Goal: Information Seeking & Learning: Understand process/instructions

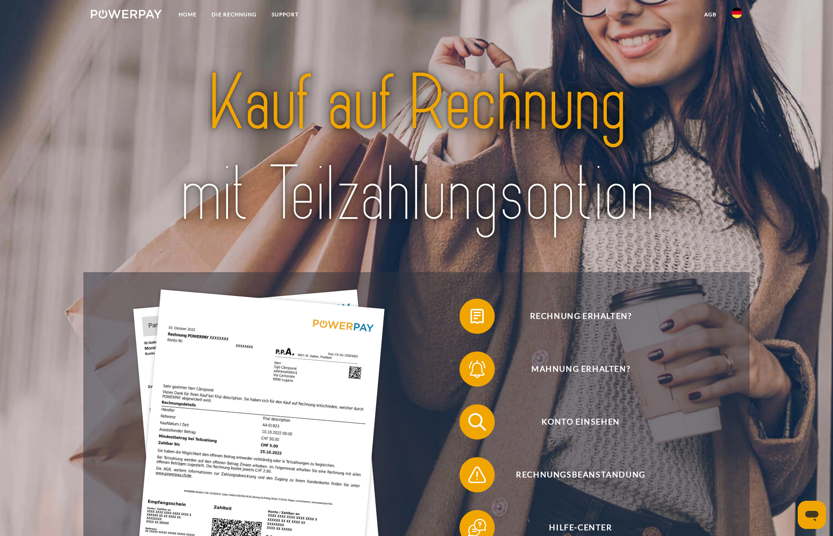
click at [158, 115] on img at bounding box center [416, 149] width 587 height 191
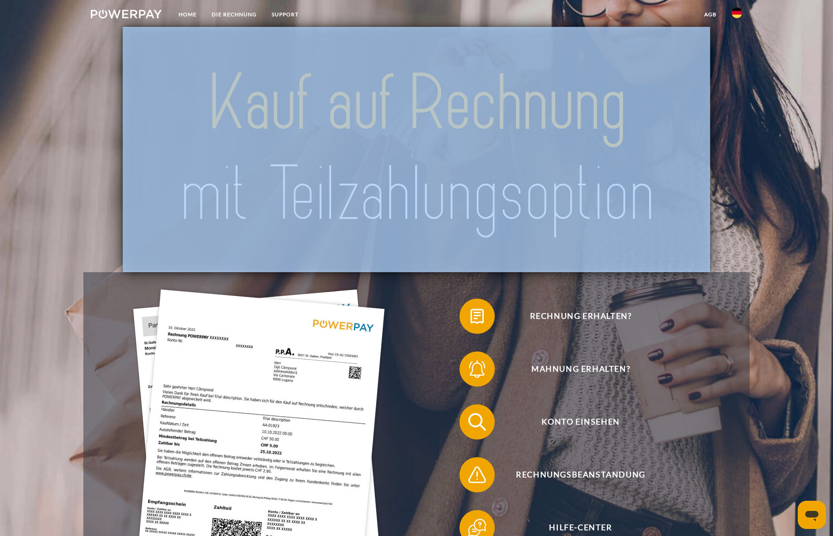
drag, startPoint x: 518, startPoint y: 145, endPoint x: 774, endPoint y: 160, distance: 256.6
click at [774, 160] on header "Home DIE RECHNUNG SUPPORT" at bounding box center [416, 348] width 833 height 696
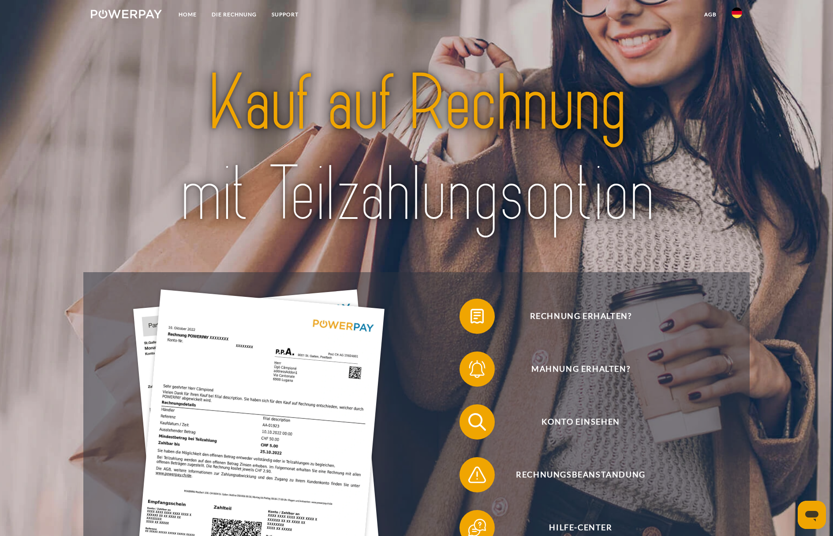
click at [773, 160] on header "Home DIE RECHNUNG SUPPORT" at bounding box center [416, 348] width 833 height 696
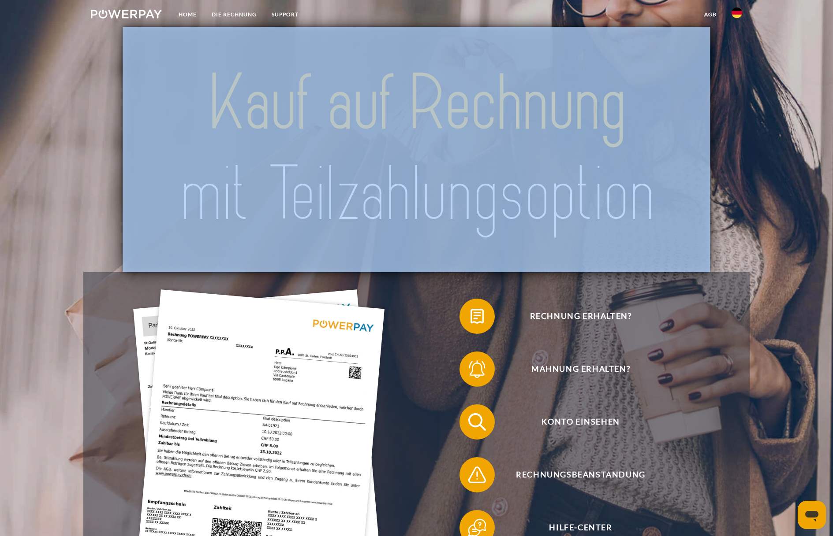
drag, startPoint x: 773, startPoint y: 160, endPoint x: 132, endPoint y: 121, distance: 641.7
click at [136, 121] on header "Home DIE RECHNUNG SUPPORT" at bounding box center [416, 348] width 833 height 696
click at [115, 122] on div at bounding box center [416, 150] width 666 height 246
drag, startPoint x: 115, startPoint y: 122, endPoint x: 736, endPoint y: 123, distance: 621.6
click at [736, 123] on div at bounding box center [416, 150] width 666 height 246
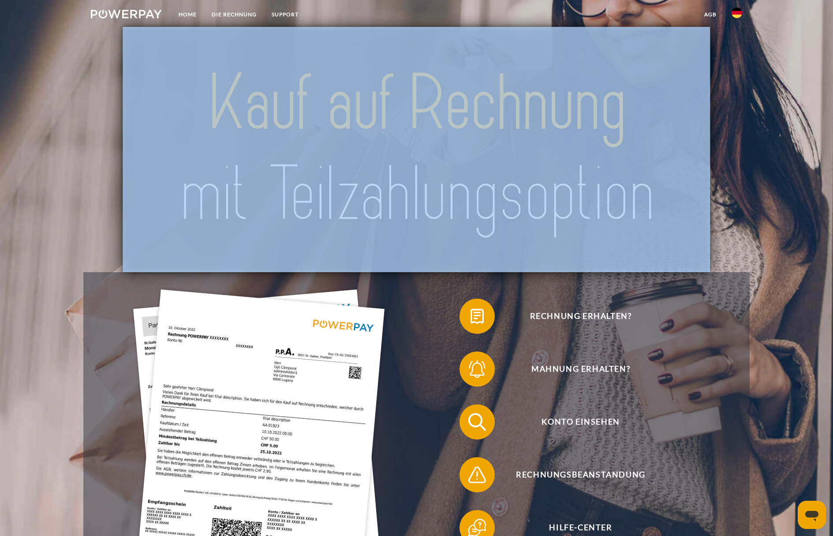
click at [736, 123] on div at bounding box center [416, 150] width 666 height 246
drag, startPoint x: 736, startPoint y: 123, endPoint x: 56, endPoint y: 127, distance: 679.8
click at [56, 127] on header "Home DIE RECHNUNG SUPPORT" at bounding box center [416, 348] width 833 height 696
drag, startPoint x: 56, startPoint y: 127, endPoint x: 782, endPoint y: 153, distance: 726.0
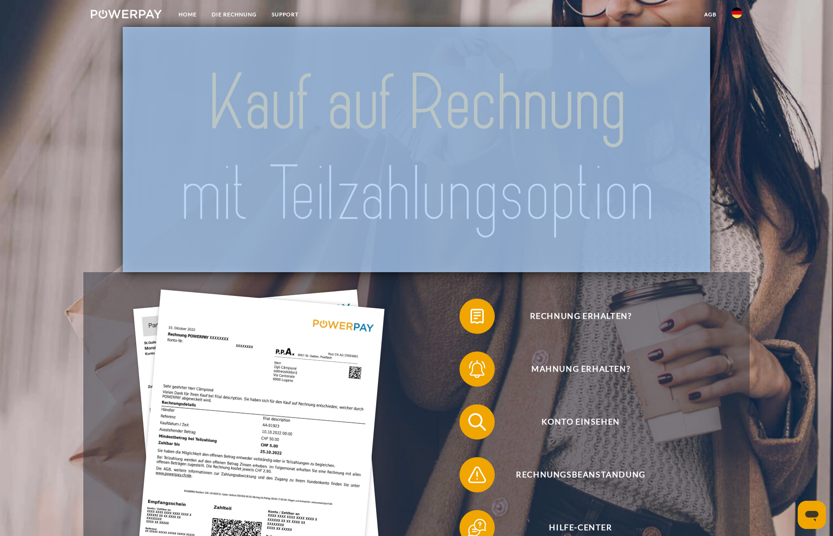
click at [782, 153] on header "Home DIE RECHNUNG SUPPORT" at bounding box center [416, 348] width 833 height 696
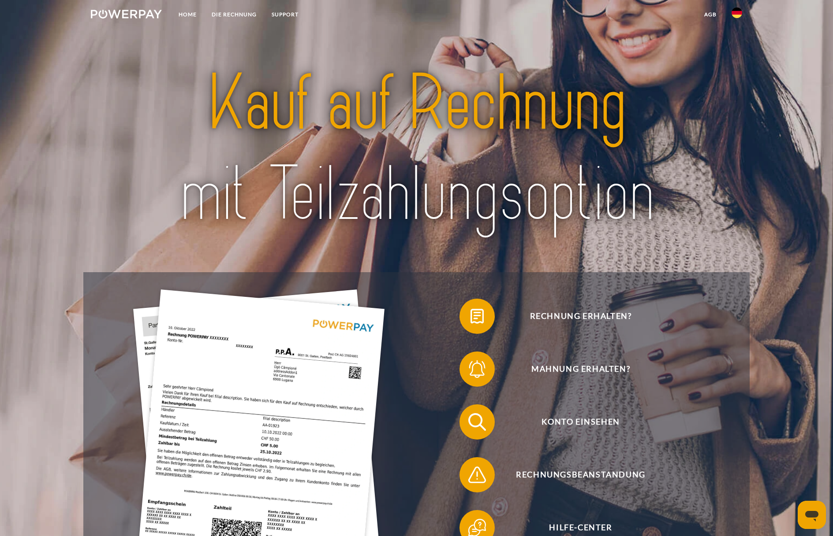
click at [782, 153] on header "Home DIE RECHNUNG SUPPORT" at bounding box center [416, 348] width 833 height 696
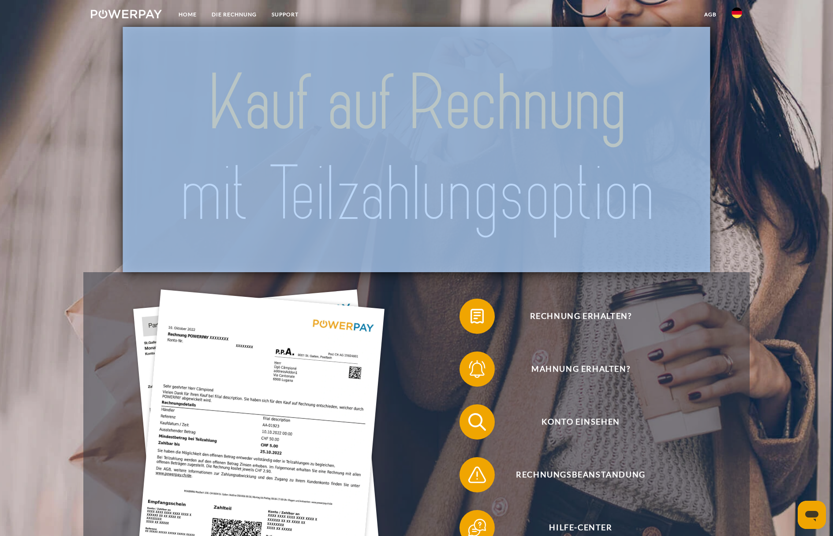
drag, startPoint x: 782, startPoint y: 153, endPoint x: 138, endPoint y: 149, distance: 644.5
click at [138, 149] on header "Home DIE RECHNUNG SUPPORT" at bounding box center [416, 348] width 833 height 696
click at [138, 149] on img at bounding box center [416, 149] width 587 height 191
drag, startPoint x: 138, startPoint y: 149, endPoint x: 132, endPoint y: 150, distance: 5.6
click at [132, 150] on img at bounding box center [416, 149] width 587 height 191
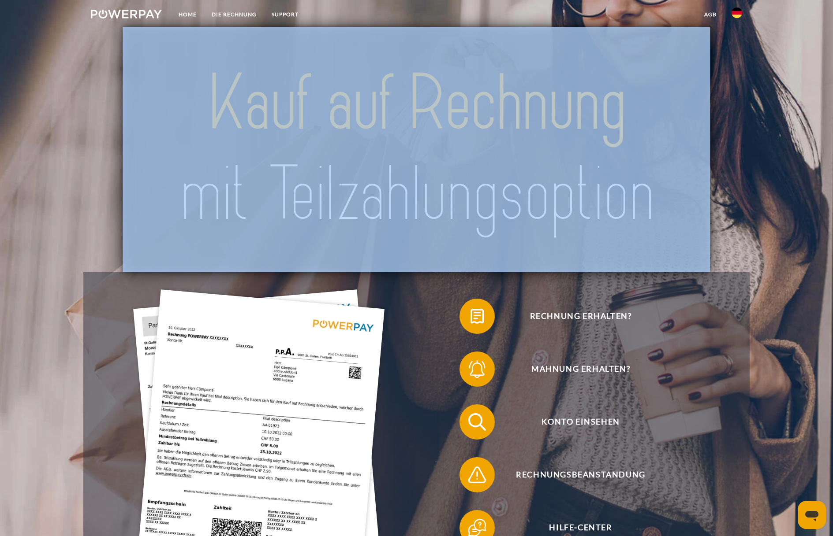
click at [109, 151] on div at bounding box center [416, 150] width 666 height 246
drag, startPoint x: 109, startPoint y: 151, endPoint x: 745, endPoint y: 157, distance: 636.1
click at [745, 157] on div at bounding box center [416, 150] width 666 height 246
drag, startPoint x: 745, startPoint y: 157, endPoint x: 125, endPoint y: 137, distance: 621.0
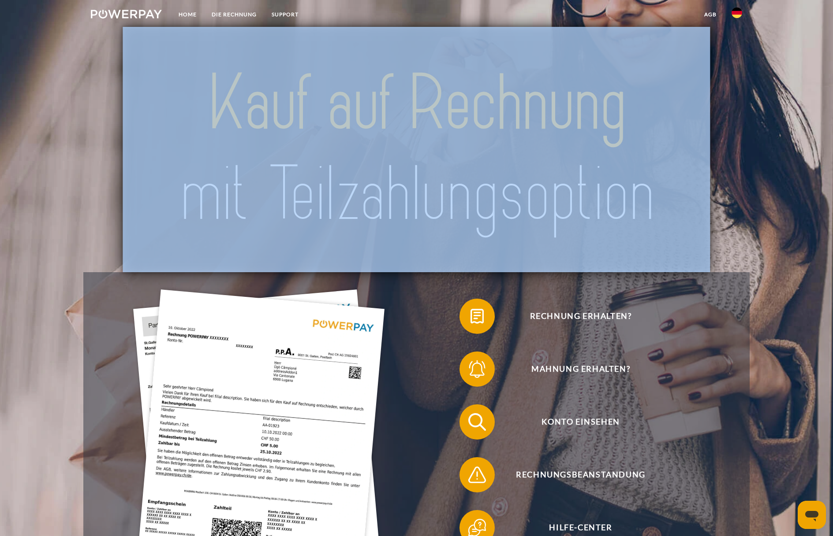
click at [125, 137] on div at bounding box center [416, 150] width 666 height 246
click at [125, 136] on img at bounding box center [416, 149] width 587 height 191
click at [123, 137] on div at bounding box center [416, 150] width 666 height 246
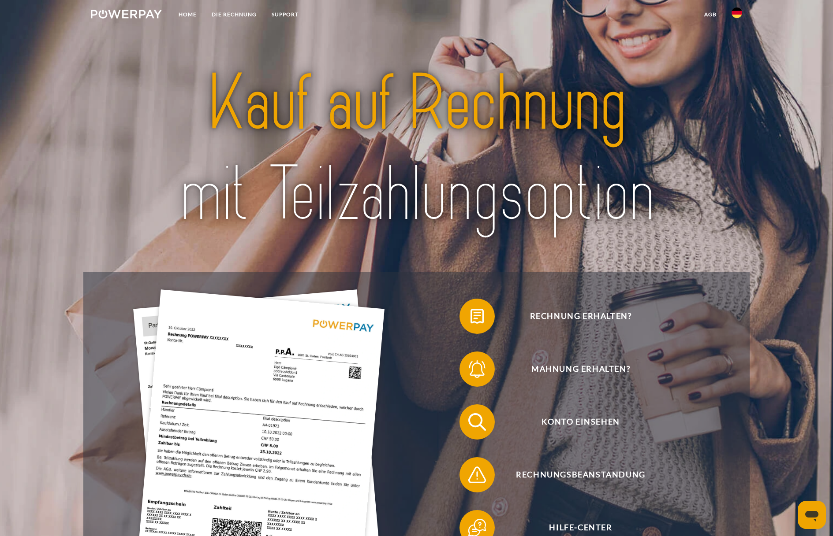
click at [118, 136] on div at bounding box center [416, 150] width 666 height 246
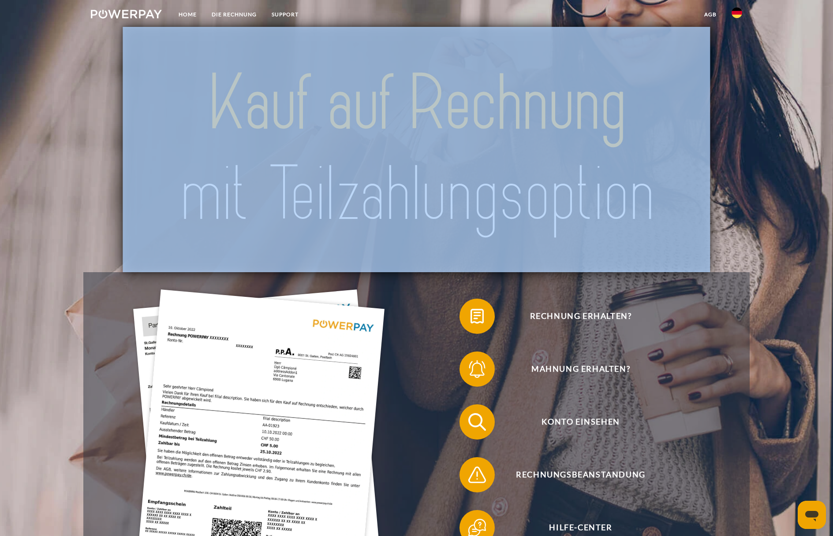
drag, startPoint x: 118, startPoint y: 136, endPoint x: 733, endPoint y: 148, distance: 615.1
click at [733, 148] on div at bounding box center [416, 150] width 666 height 246
drag, startPoint x: 733, startPoint y: 148, endPoint x: 55, endPoint y: 132, distance: 678.2
click at [55, 132] on header "Home DIE RECHNUNG SUPPORT" at bounding box center [416, 348] width 833 height 696
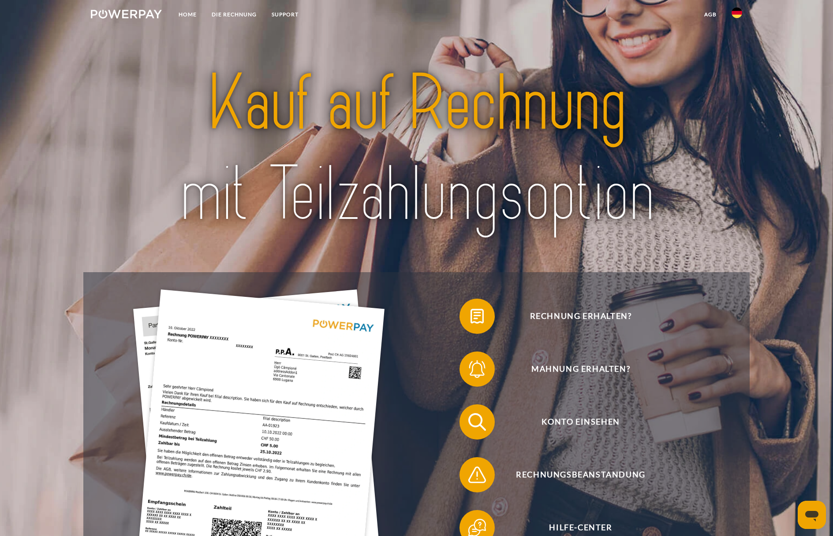
click at [55, 132] on header "Home DIE RECHNUNG SUPPORT" at bounding box center [416, 348] width 833 height 696
click at [244, 12] on link "DIE RECHNUNG" at bounding box center [234, 15] width 60 height 16
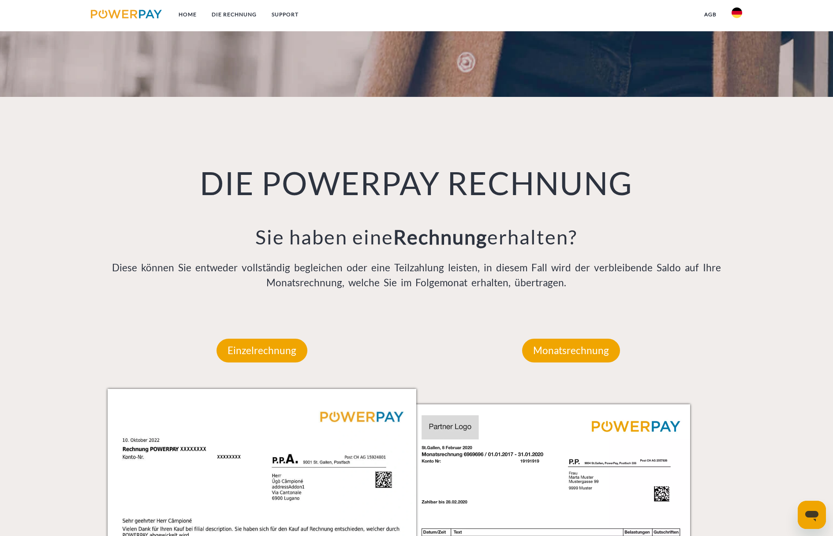
scroll to position [601, 0]
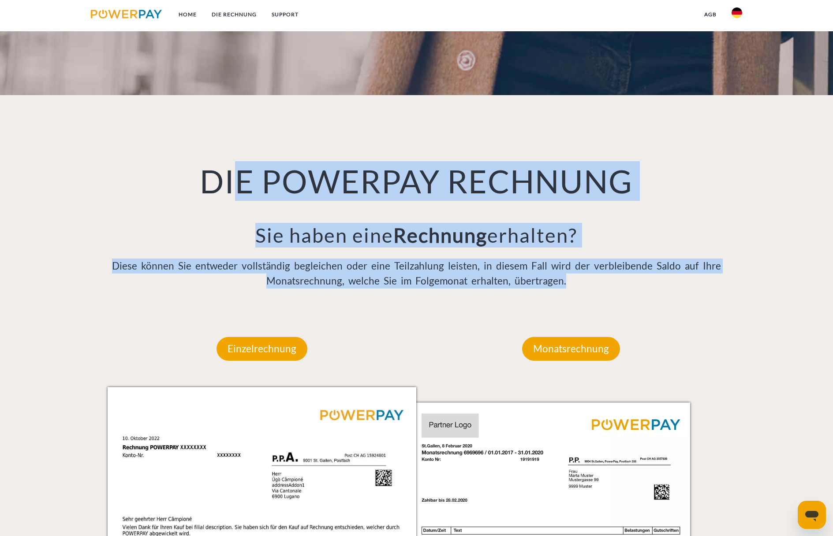
drag, startPoint x: 546, startPoint y: 194, endPoint x: 231, endPoint y: 97, distance: 328.7
click at [232, 98] on div "DIE POWERPAY RECHNUNG Sie haben eine Rechnung erhalten? Diese können Sie entwed…" at bounding box center [417, 203] width 632 height 216
click at [231, 161] on h1 "DIE POWERPAY RECHNUNG" at bounding box center [417, 181] width 618 height 40
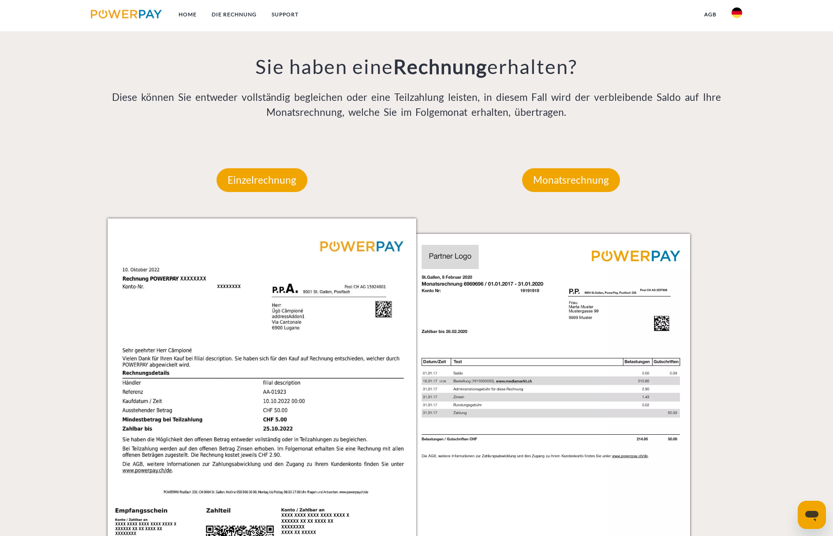
scroll to position [772, 0]
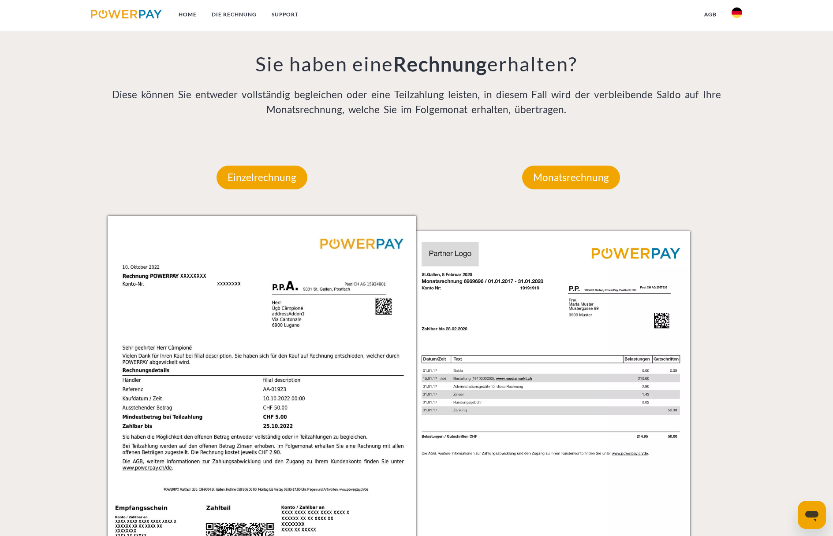
drag, startPoint x: 82, startPoint y: 234, endPoint x: 89, endPoint y: 327, distance: 93.2
click at [89, 327] on div at bounding box center [61, 396] width 79 height 514
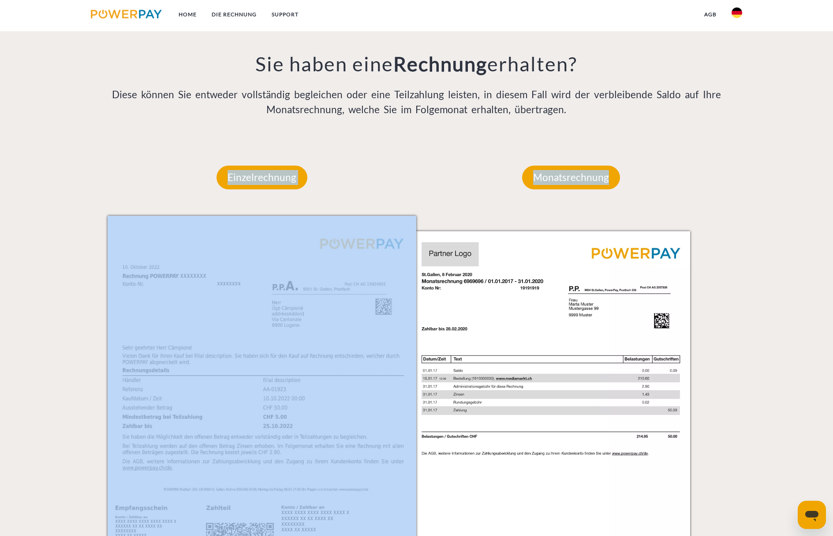
drag, startPoint x: 103, startPoint y: 328, endPoint x: 231, endPoint y: 319, distance: 129.0
click at [246, 319] on div "Einzelrechnung Einzelrechnung Rechnungs- und Kontonummer Ihre Rechnungs –und Ko…" at bounding box center [417, 396] width 790 height 514
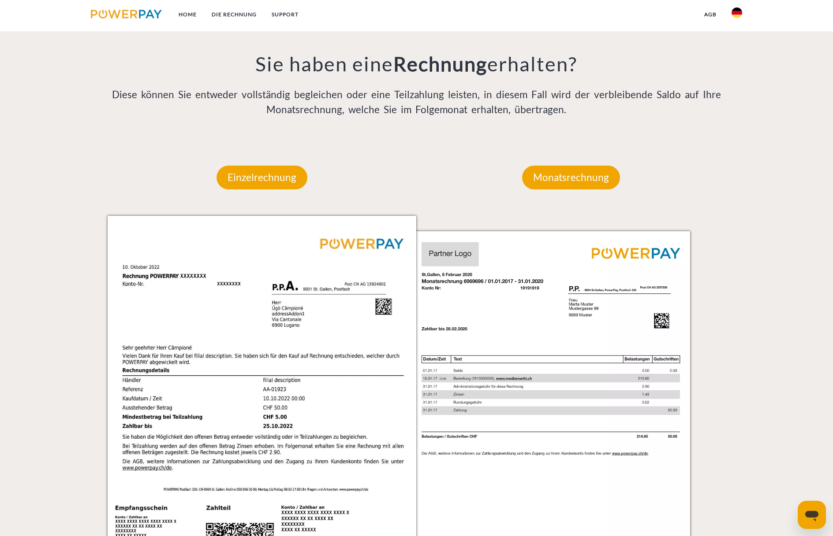
click at [56, 299] on div at bounding box center [61, 396] width 79 height 514
click at [577, 139] on div "Monatsrechnung" at bounding box center [570, 177] width 151 height 77
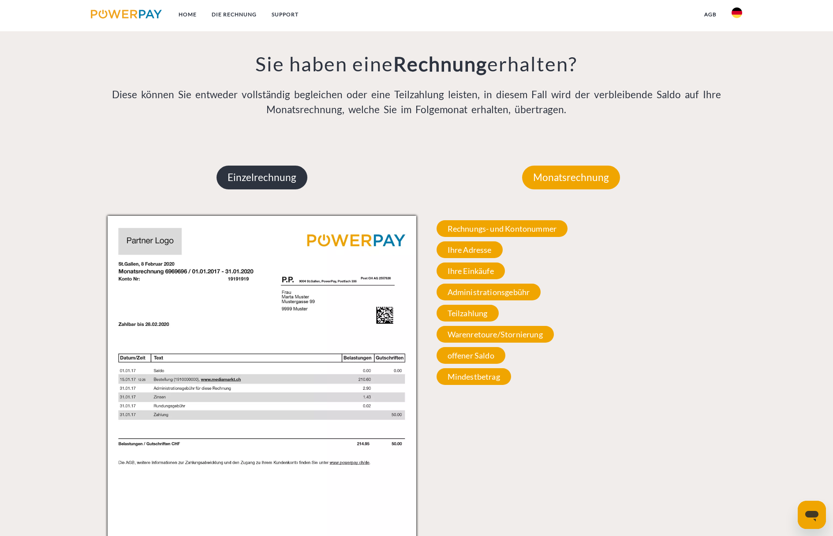
click at [251, 166] on p "Einzelrechnung" at bounding box center [261, 178] width 91 height 24
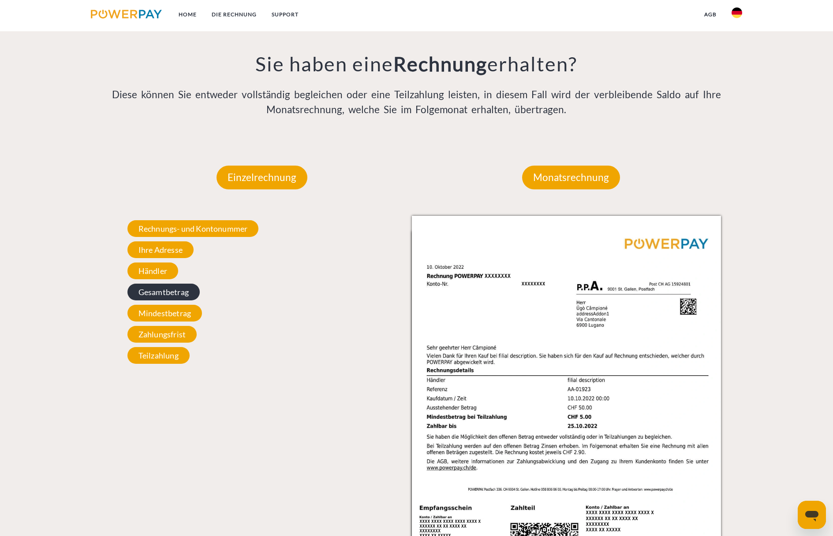
click at [181, 284] on span "Gesamtbetrag" at bounding box center [163, 292] width 72 height 17
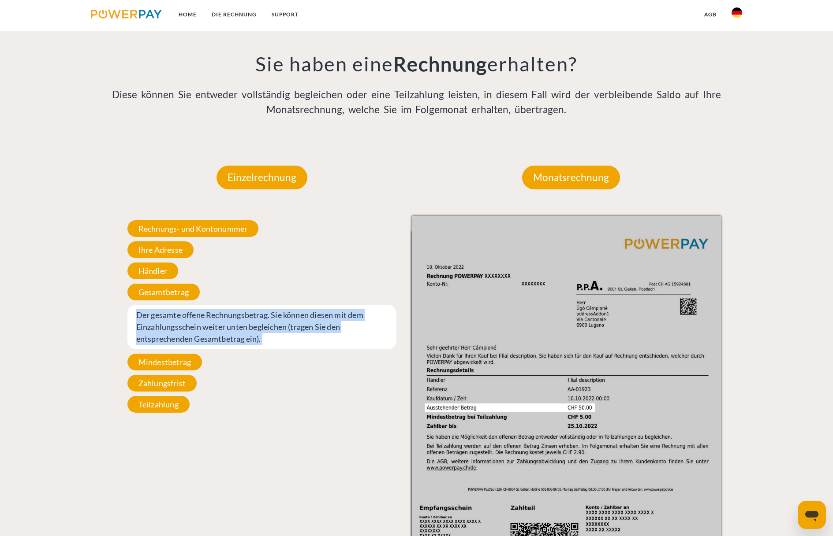
drag, startPoint x: 212, startPoint y: 213, endPoint x: 289, endPoint y: 258, distance: 89.1
click at [289, 258] on div "Rechnungs- und Kontonummer Ihre Rechnungs –und Kontonummer. Bitte geben Sie die…" at bounding box center [262, 316] width 309 height 201
click at [289, 257] on div "Rechnungs- und Kontonummer Ihre Rechnungs –und Kontonummer. Bitte geben Sie die…" at bounding box center [262, 316] width 309 height 201
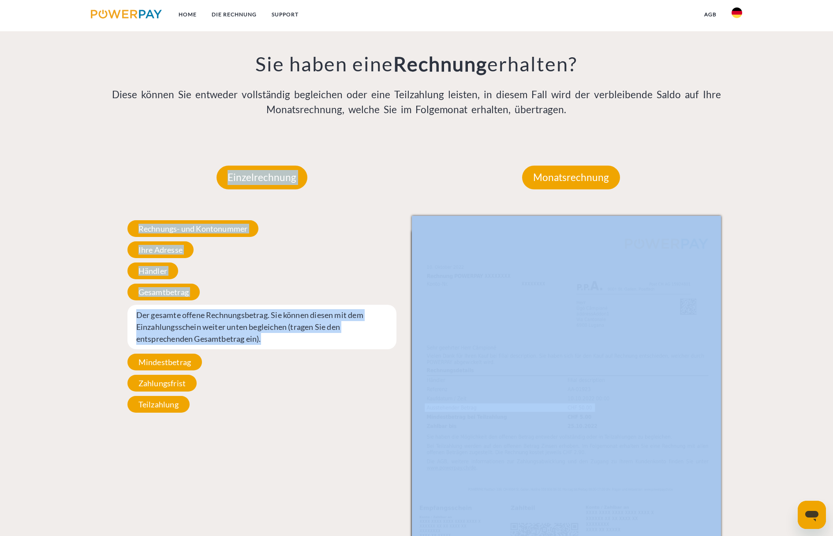
drag, startPoint x: 287, startPoint y: 250, endPoint x: 70, endPoint y: 126, distance: 249.8
click at [70, 139] on div "Einzelrechnung Einzelrechnung Rechnungs- und Kontonummer Ihre Rechnungs –und Ko…" at bounding box center [417, 396] width 790 height 514
click at [70, 139] on div at bounding box center [61, 396] width 79 height 514
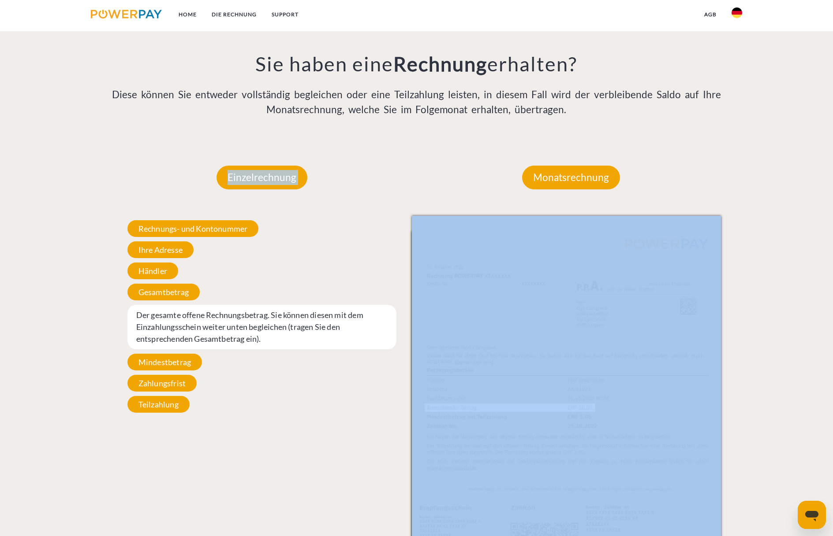
drag, startPoint x: 71, startPoint y: 127, endPoint x: 289, endPoint y: 346, distance: 309.2
click at [289, 346] on div "Einzelrechnung Einzelrechnung Rechnungs- und Kontonummer Ihre Rechnungs –und Ko…" at bounding box center [417, 396] width 790 height 514
click at [289, 346] on div "Einzelrechnung Einzelrechnung Rechnungs- und Kontonummer Ihre Rechnungs –und Ko…" at bounding box center [262, 396] width 309 height 514
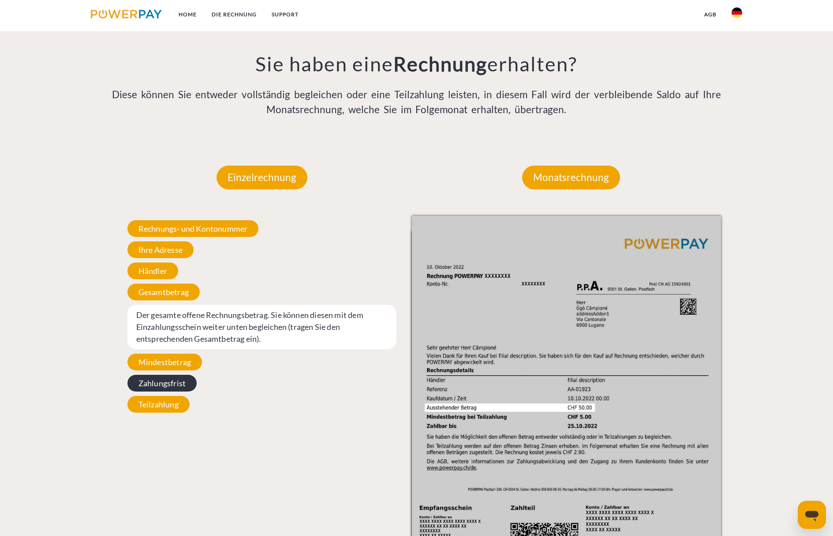
click at [152, 375] on span "Zahlungsfrist" at bounding box center [161, 383] width 69 height 17
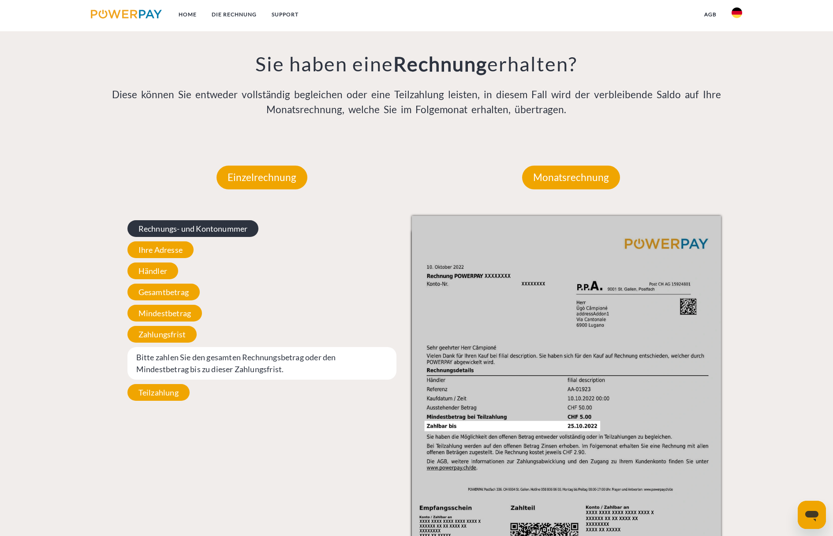
click at [176, 220] on span "Rechnungs- und Kontonummer" at bounding box center [192, 228] width 131 height 17
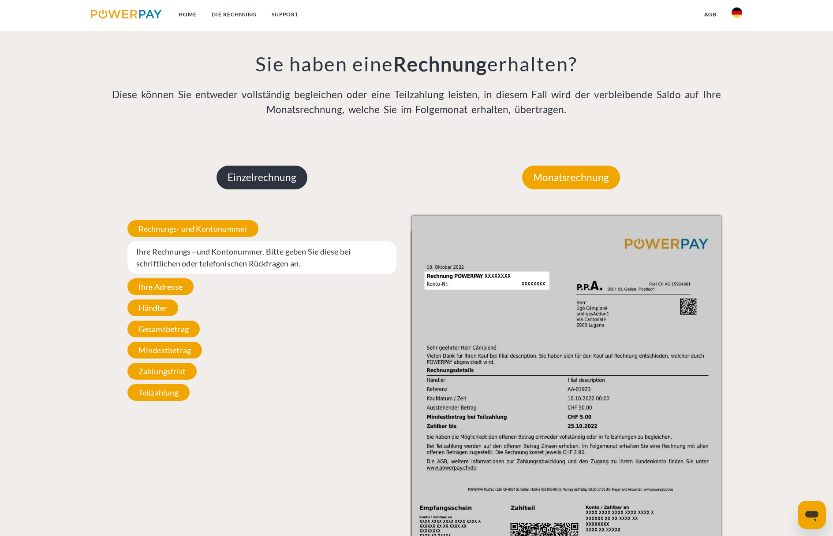
click at [253, 166] on p "Einzelrechnung" at bounding box center [261, 178] width 91 height 24
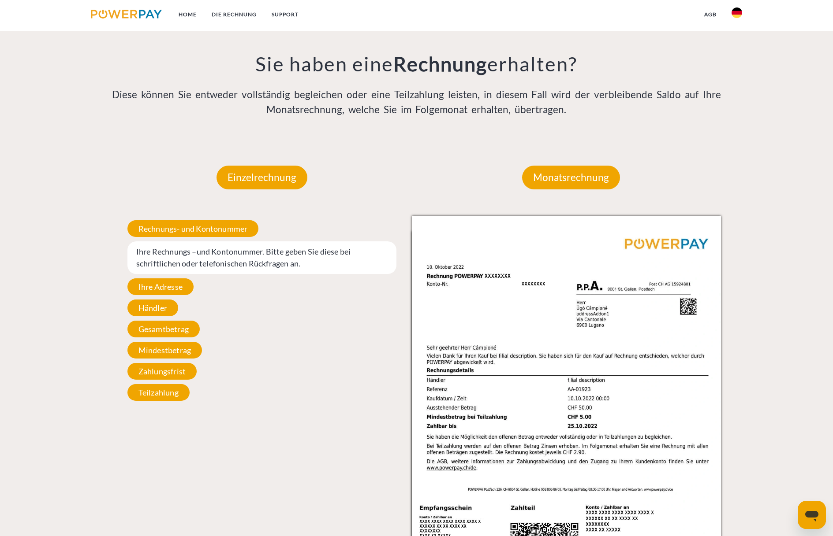
click at [159, 11] on img at bounding box center [126, 14] width 71 height 9
